Goal: Communication & Community: Answer question/provide support

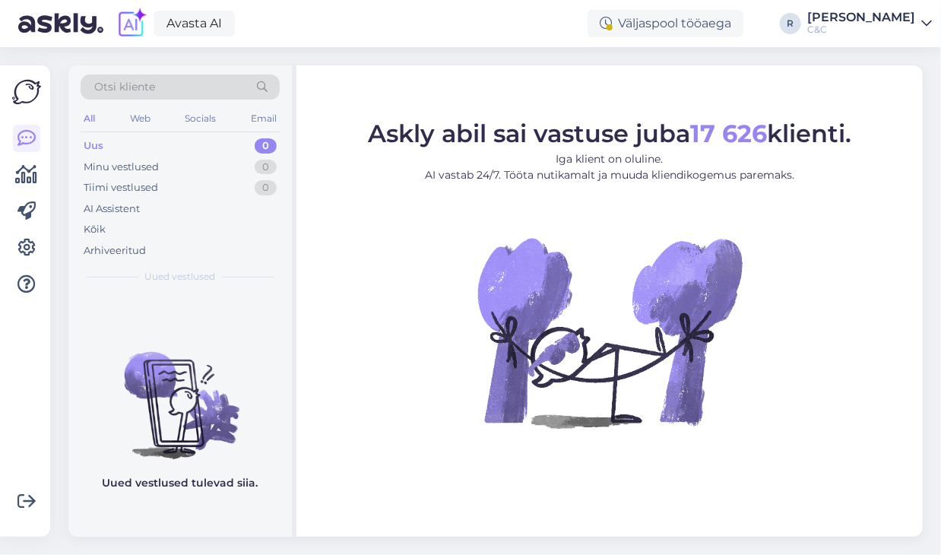
click at [203, 144] on div "Uus 0" at bounding box center [180, 145] width 199 height 21
click at [230, 189] on div "Tiimi vestlused 0" at bounding box center [180, 187] width 199 height 21
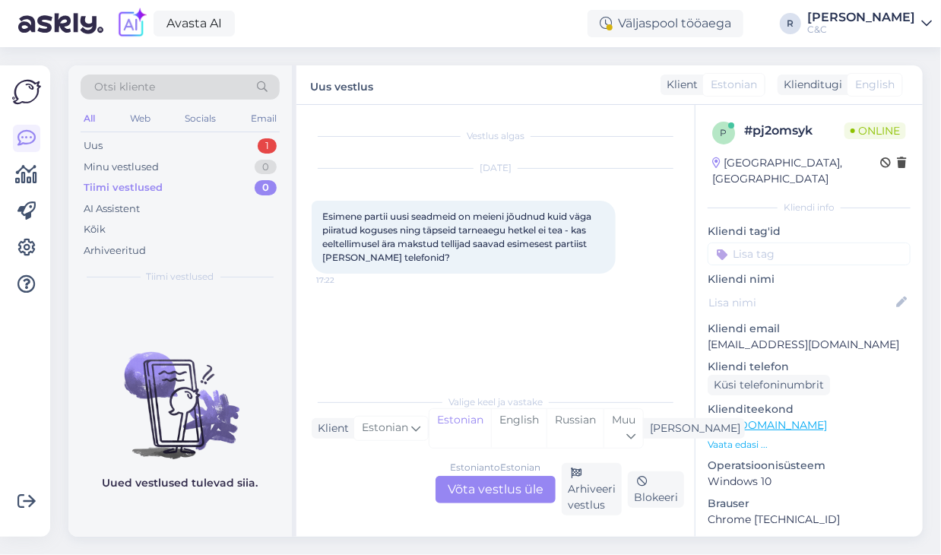
click at [492, 492] on div "Estonian to Estonian Võta vestlus üle" at bounding box center [495, 489] width 120 height 27
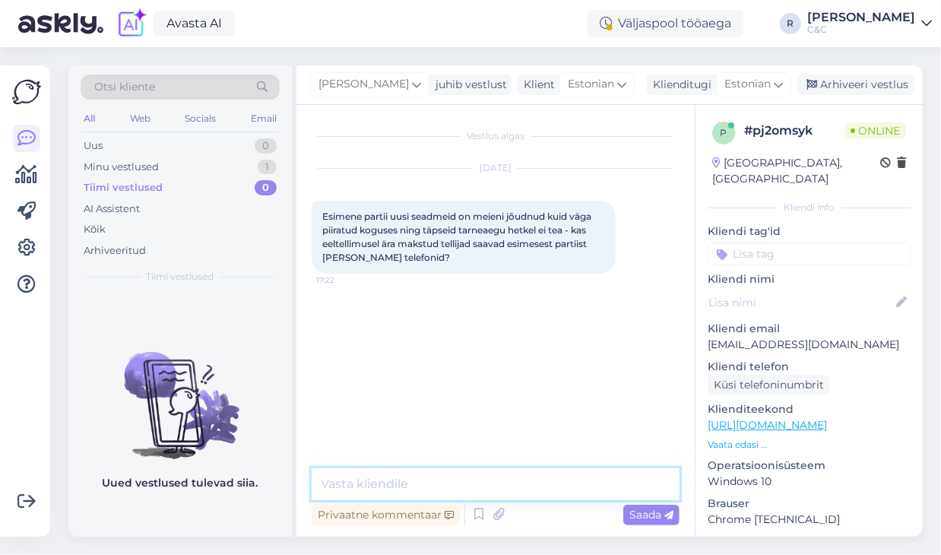
click at [450, 489] on textarea at bounding box center [496, 484] width 368 height 32
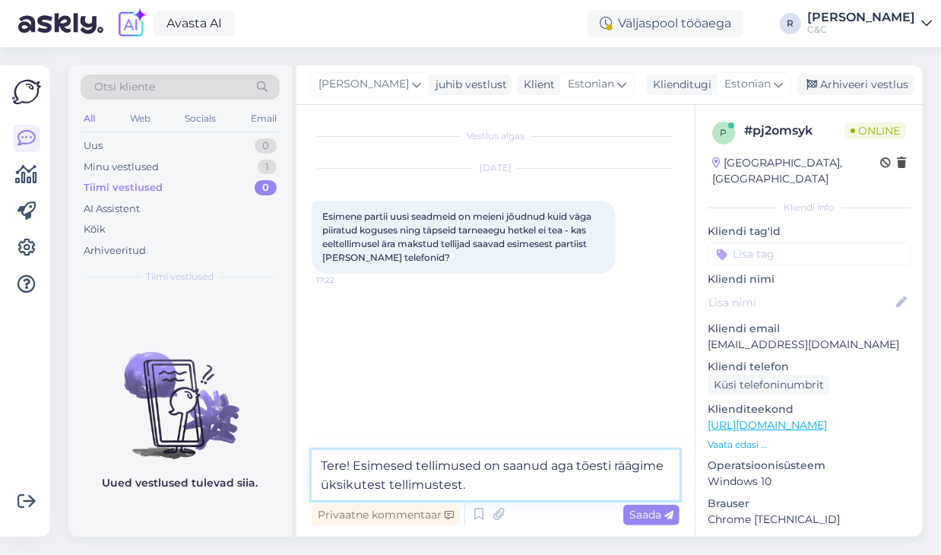
type textarea "Tere! Esimesed tellimused on saanud aga tõesti räägime üksikutest tellimustest."
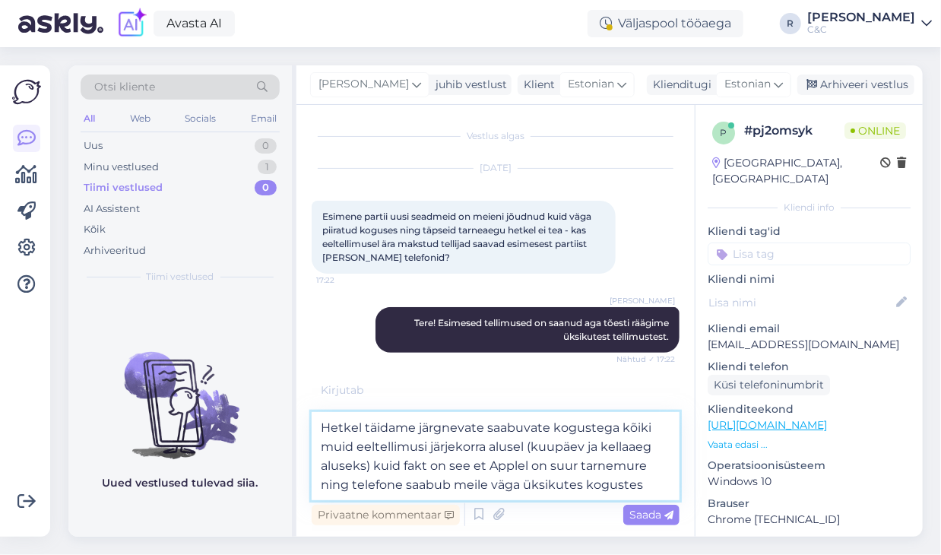
type textarea "Hetkel täidame järgnevate saabuvate kogustega kõiki muid eeltellimusi järjekorr…"
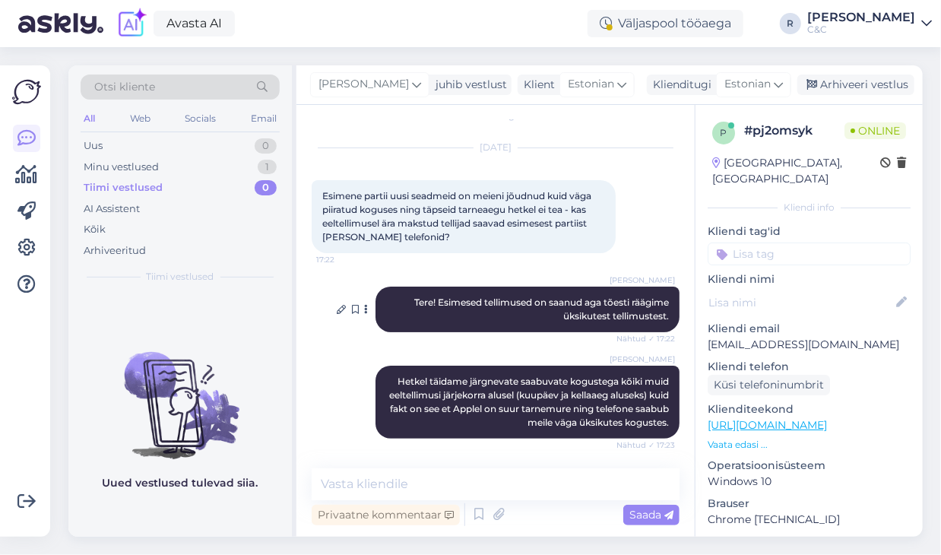
scroll to position [100, 0]
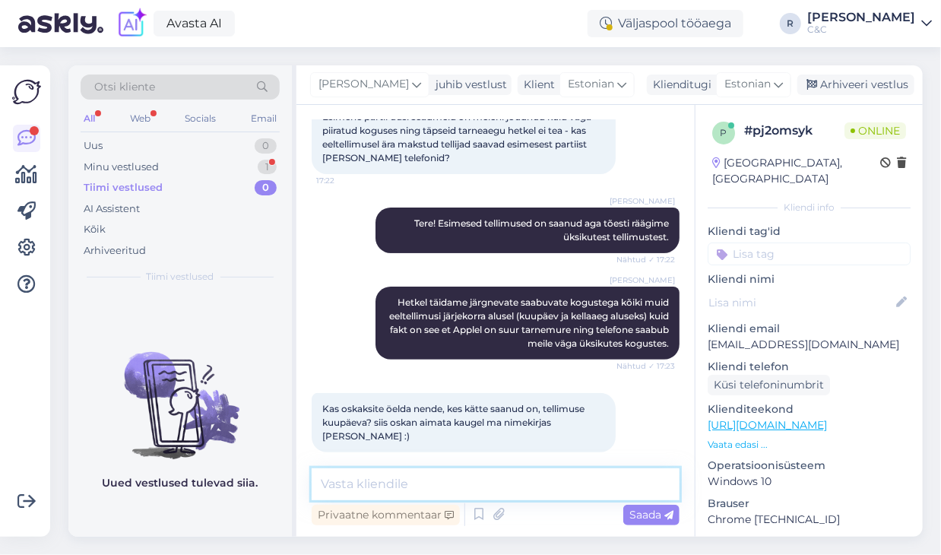
click at [451, 483] on textarea at bounding box center [496, 484] width 368 height 32
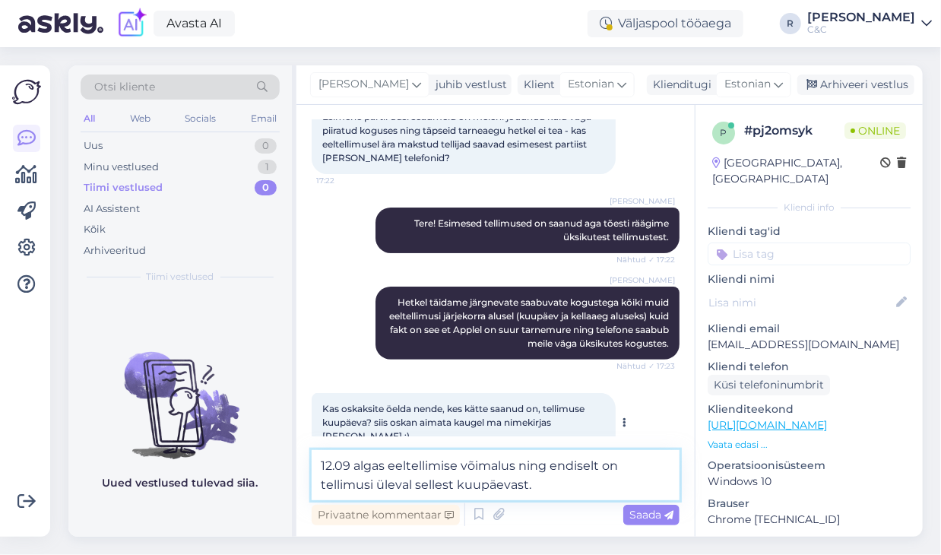
type textarea "12.09 algas eeltellimise võimalus ning endiselt on tellimusi üleval sellest kuu…"
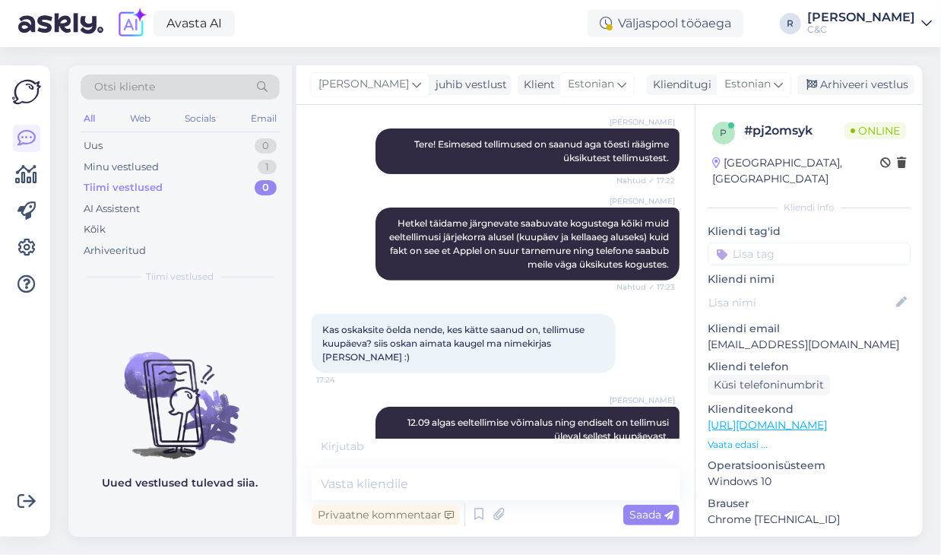
scroll to position [244, 0]
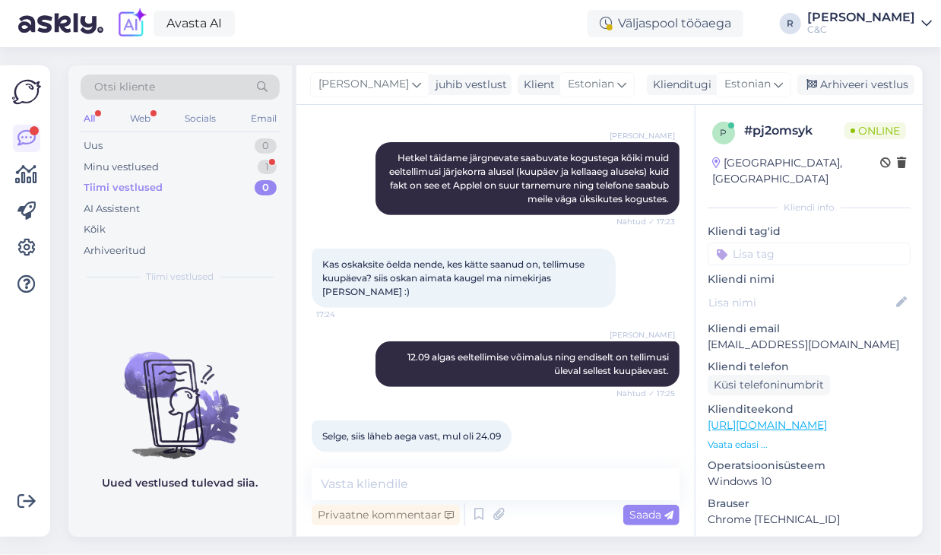
click at [60, 395] on div "Otsi kliente All Web Socials Email Uus 0 Minu vestlused 1 Tiimi vestlused 0 AI …" at bounding box center [500, 301] width 882 height 508
click at [382, 479] on textarea at bounding box center [496, 484] width 368 height 32
click at [64, 337] on div "Otsi kliente All Web Socials Email Uus 0 Minu vestlused 1 Tiimi vestlused 0 AI …" at bounding box center [500, 301] width 882 height 508
click at [847, 74] on div "Arhiveeri vestlus" at bounding box center [855, 84] width 117 height 21
